Goal: Ask a question

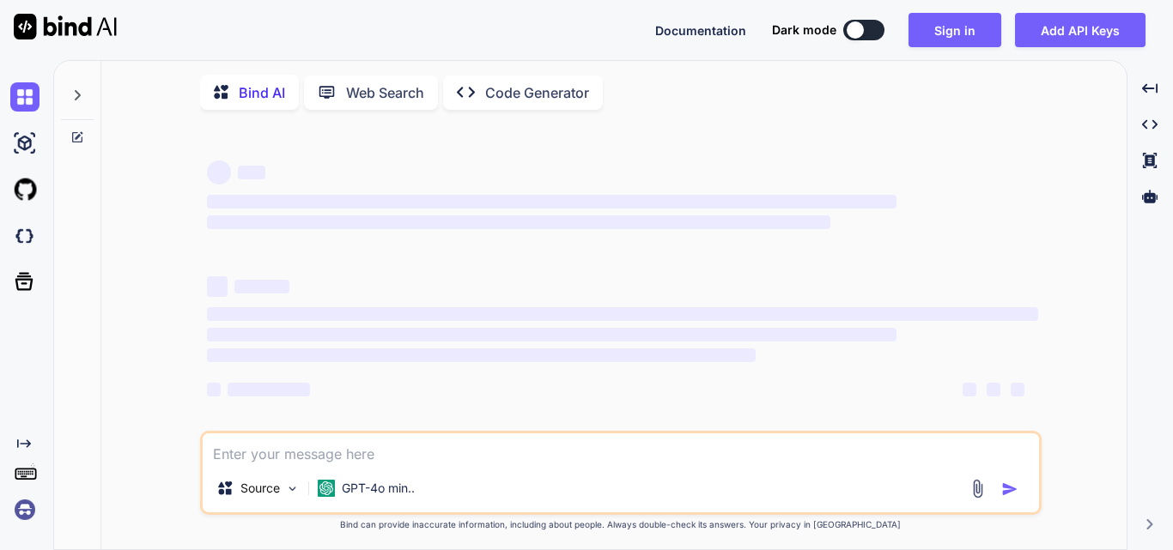
click at [349, 447] on textarea at bounding box center [621, 449] width 836 height 31
click at [395, 454] on textarea at bounding box center [621, 449] width 836 height 31
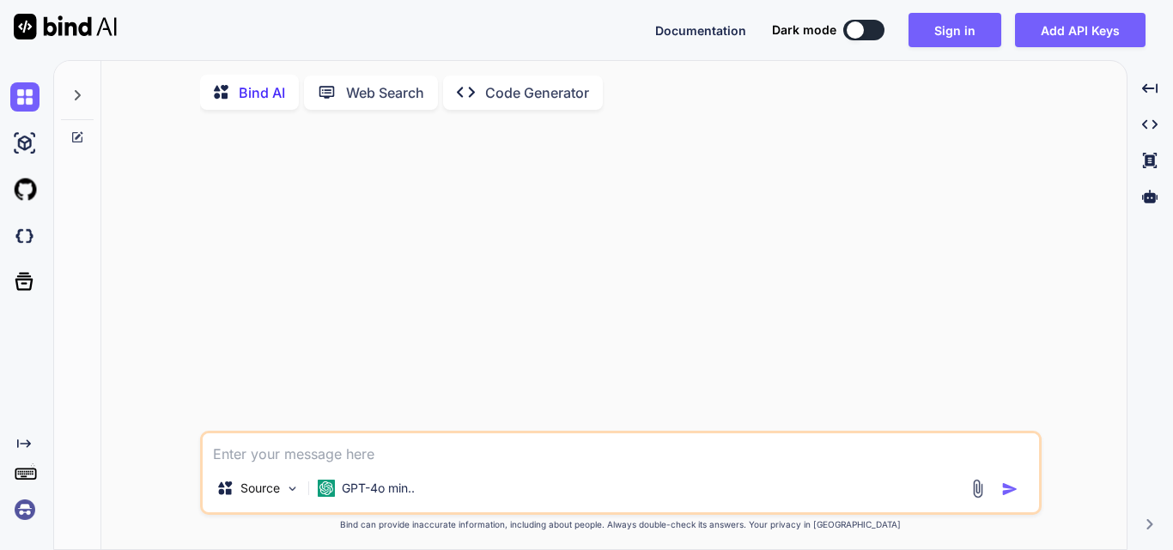
type textarea "x"
type textarea "h"
type textarea "x"
type textarea "hi"
type textarea "x"
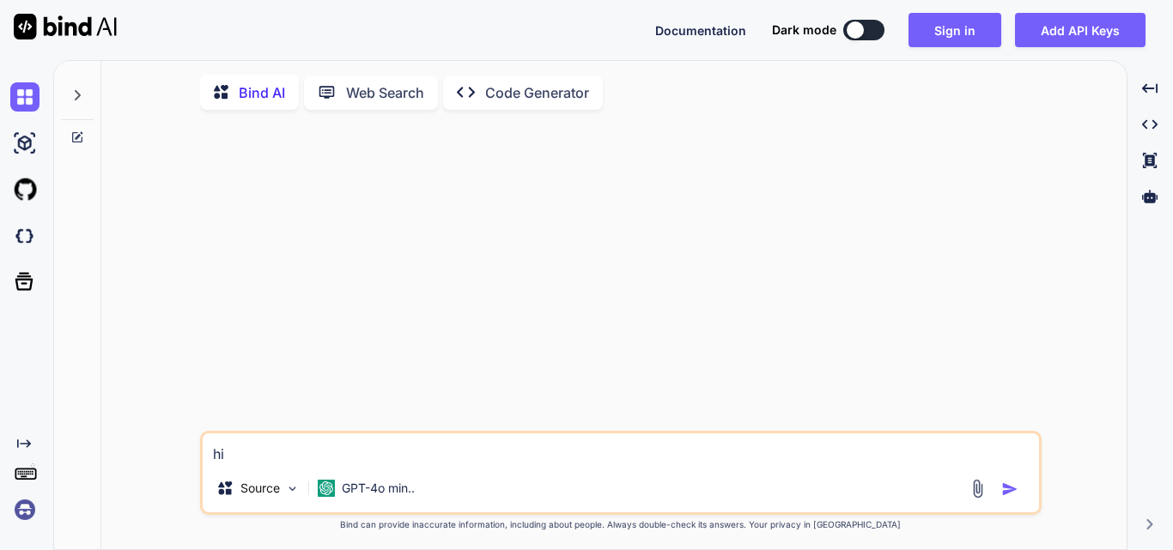
type textarea "h"
click at [346, 456] on textarea "alarm manager" at bounding box center [621, 449] width 836 height 31
type textarea "alarm manager"
click at [995, 491] on div at bounding box center [997, 489] width 58 height 20
click at [1016, 493] on img "button" at bounding box center [1009, 489] width 17 height 17
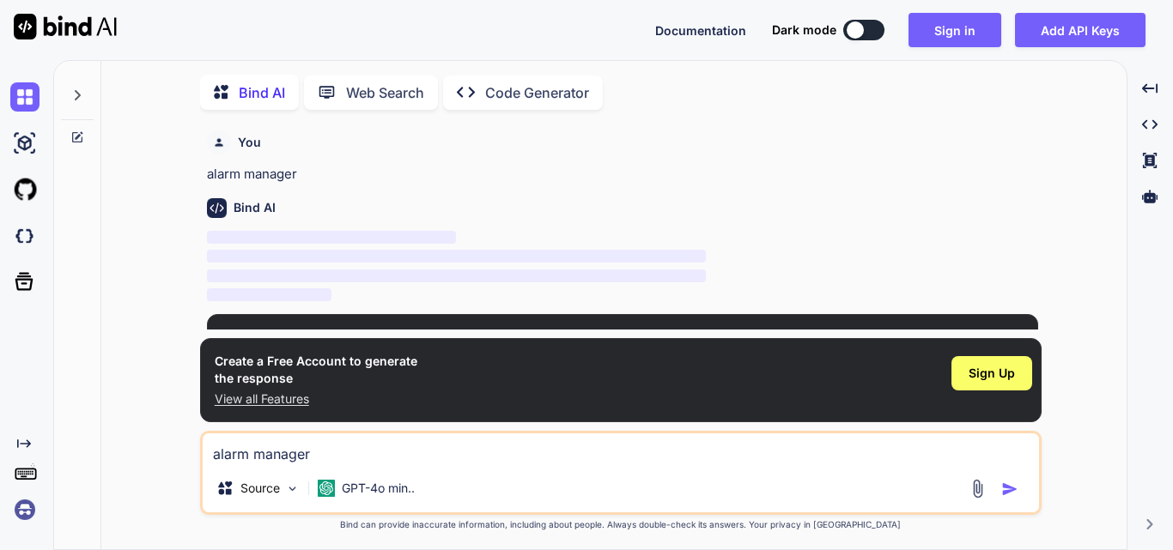
scroll to position [7, 0]
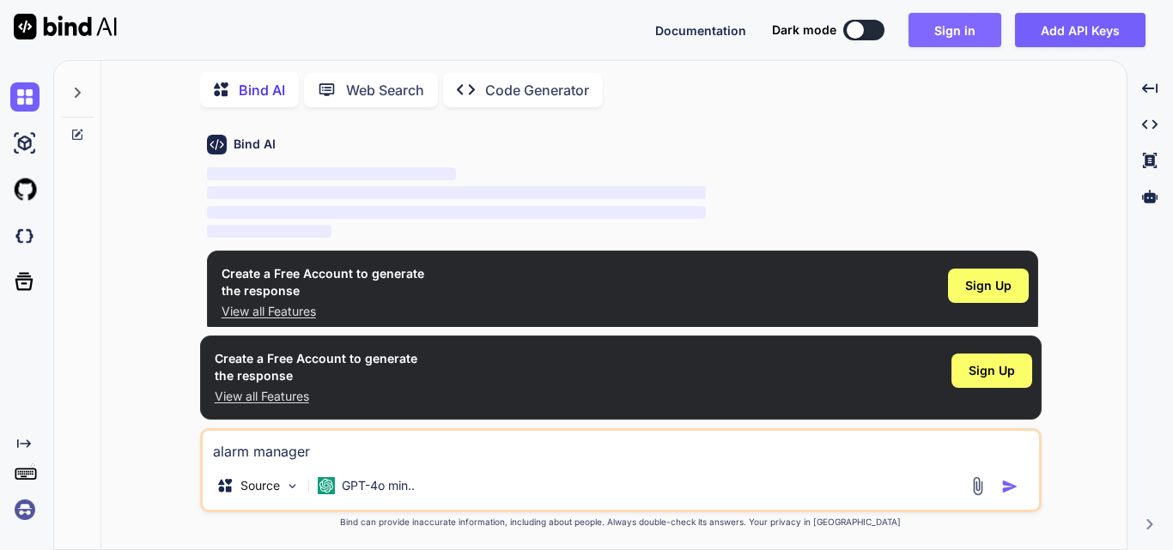
click at [957, 35] on button "Sign in" at bounding box center [954, 30] width 93 height 34
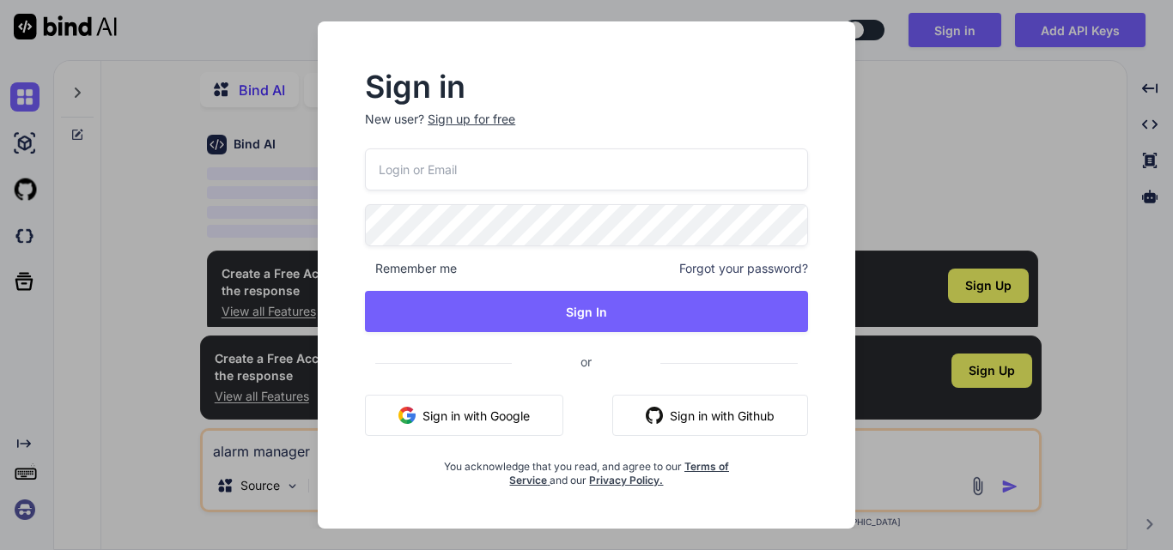
click at [473, 416] on button "Sign in with Google" at bounding box center [464, 415] width 198 height 41
